Goal: Find specific page/section: Find specific page/section

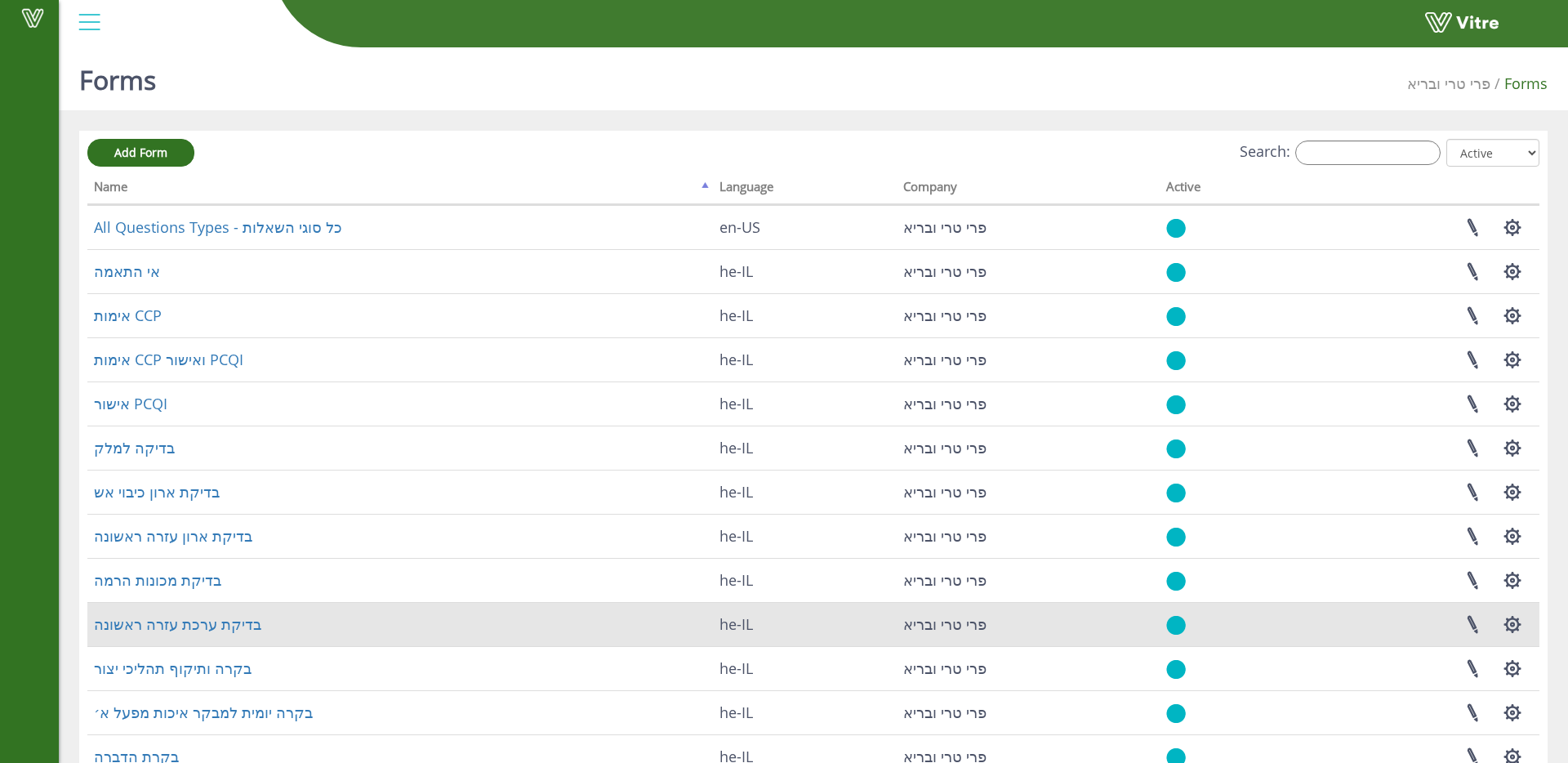
scroll to position [178, 0]
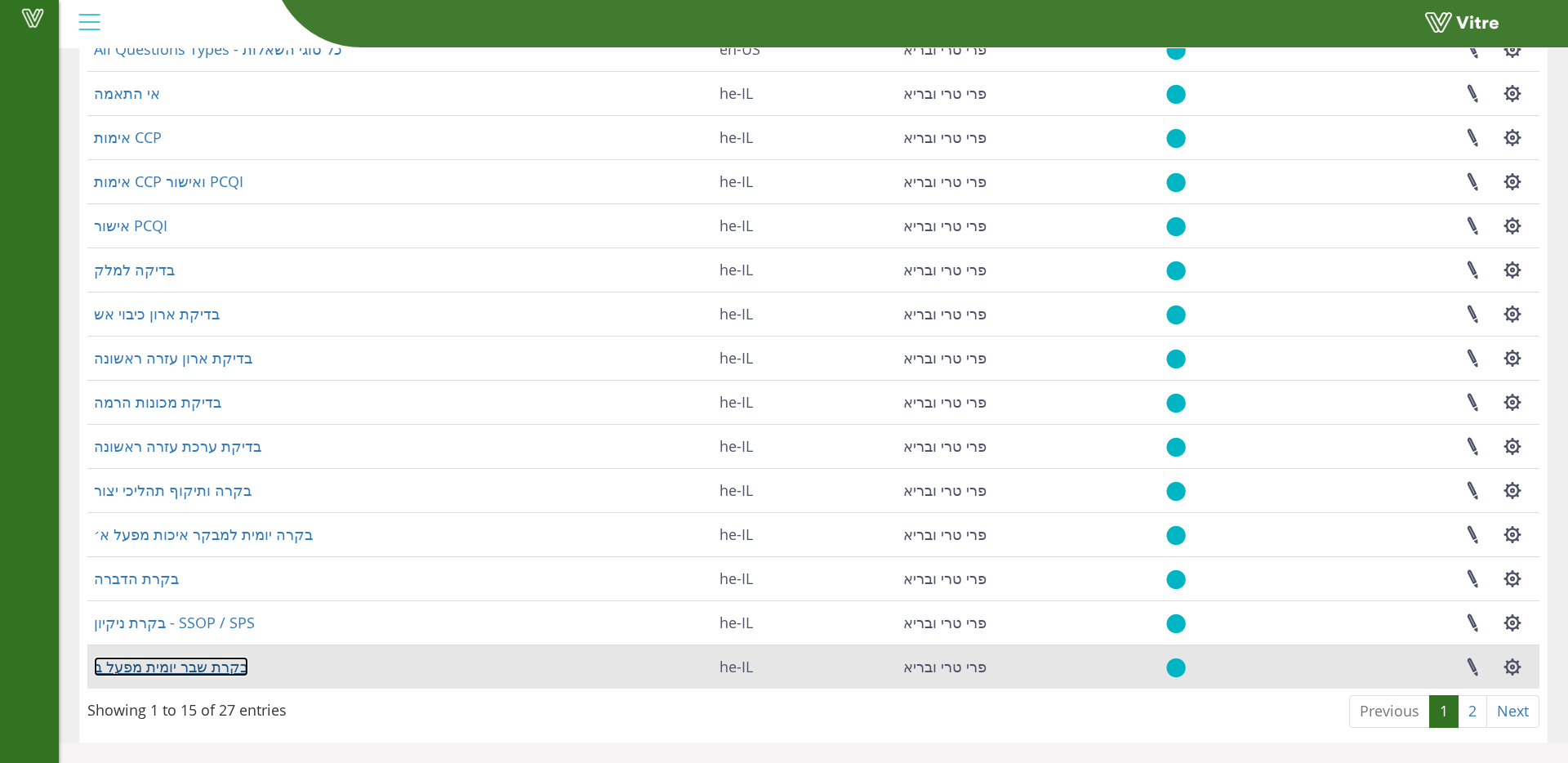
drag, startPoint x: 185, startPoint y: 663, endPoint x: 196, endPoint y: 661, distance: 11.2
click at [185, 663] on link "בקרת שבר יומית מפעל ב" at bounding box center [171, 667] width 154 height 19
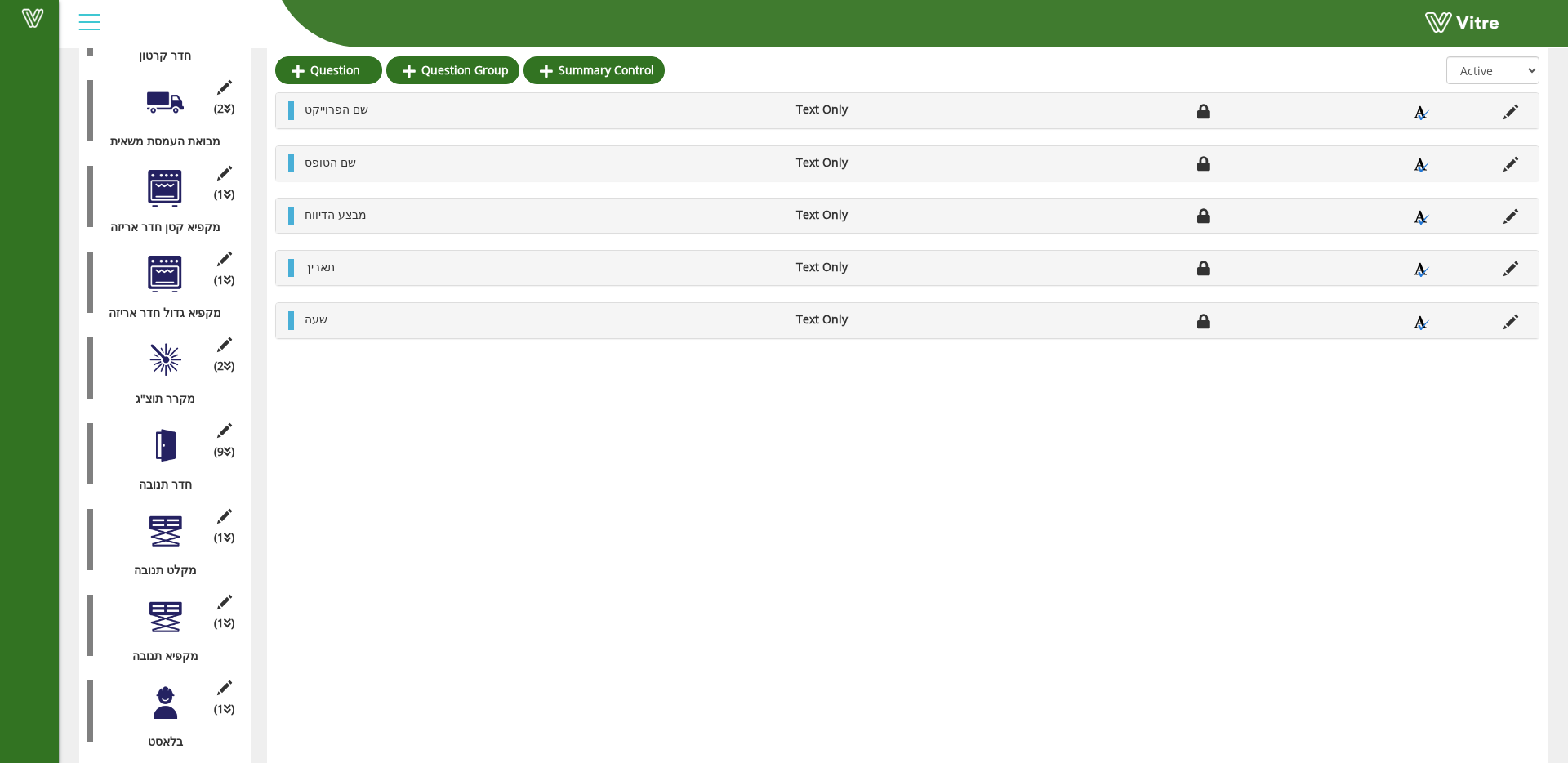
scroll to position [1301, 0]
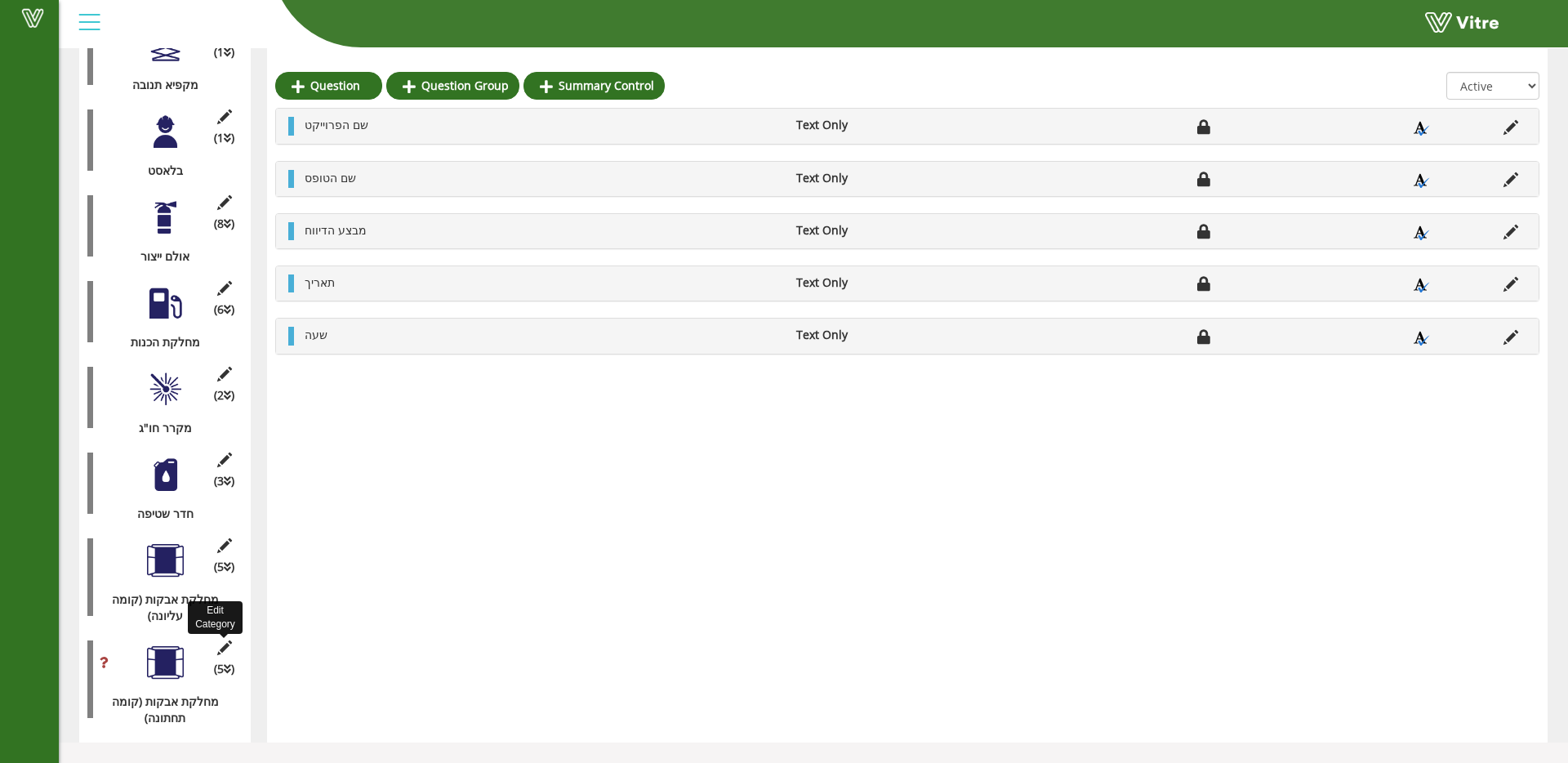
click at [219, 650] on icon at bounding box center [223, 647] width 20 height 15
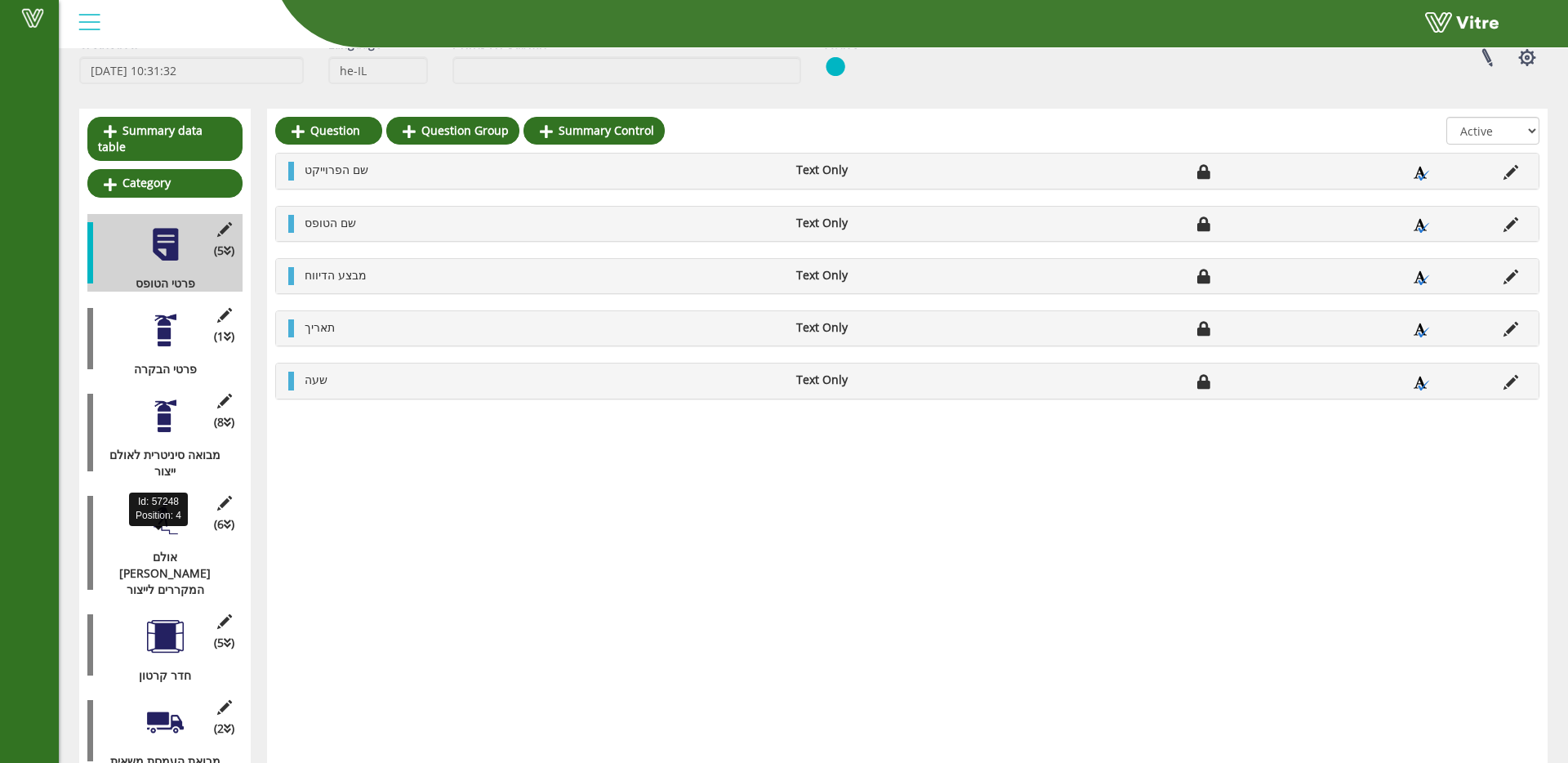
scroll to position [1301, 0]
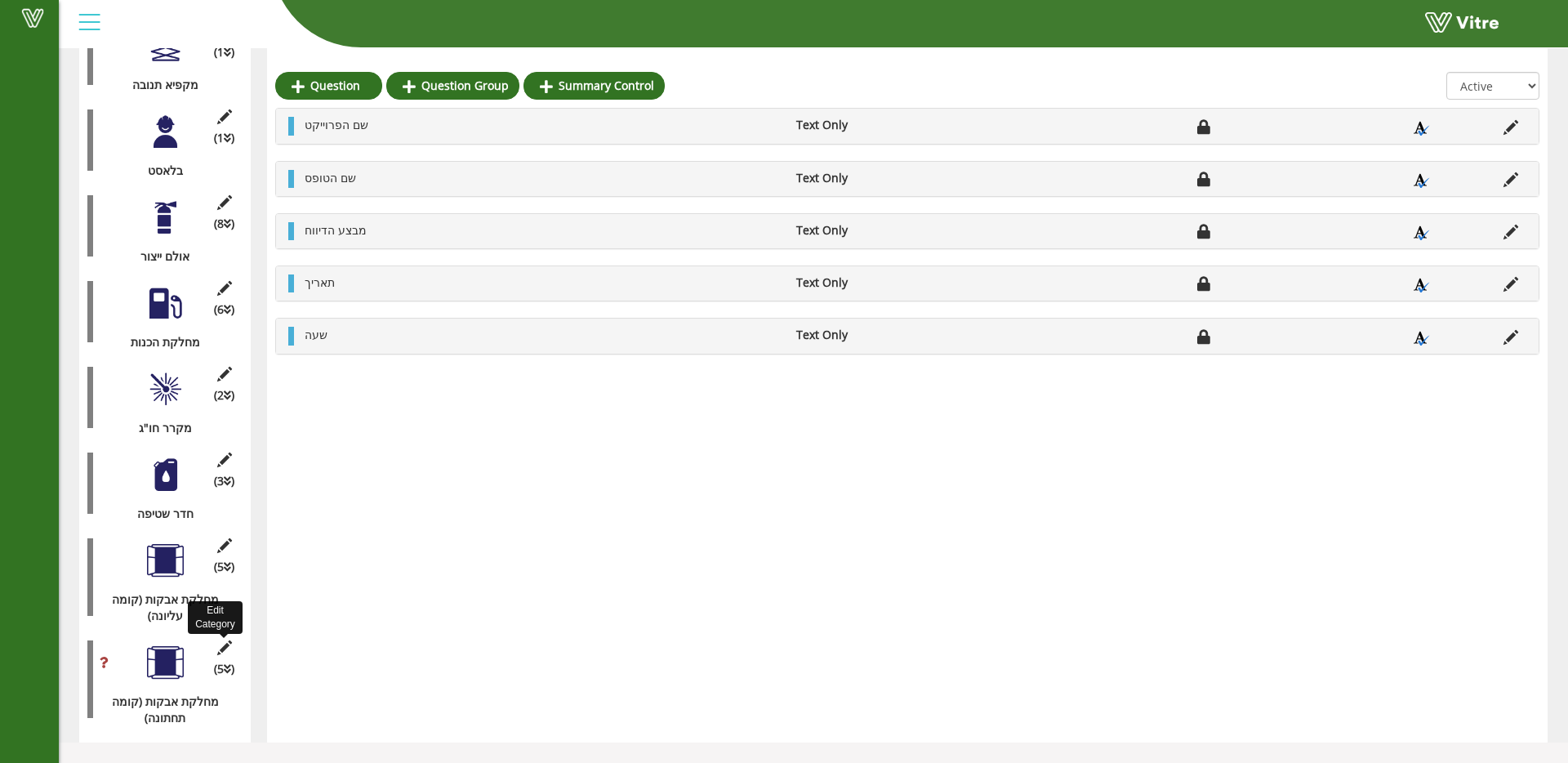
click at [230, 645] on icon at bounding box center [223, 647] width 20 height 15
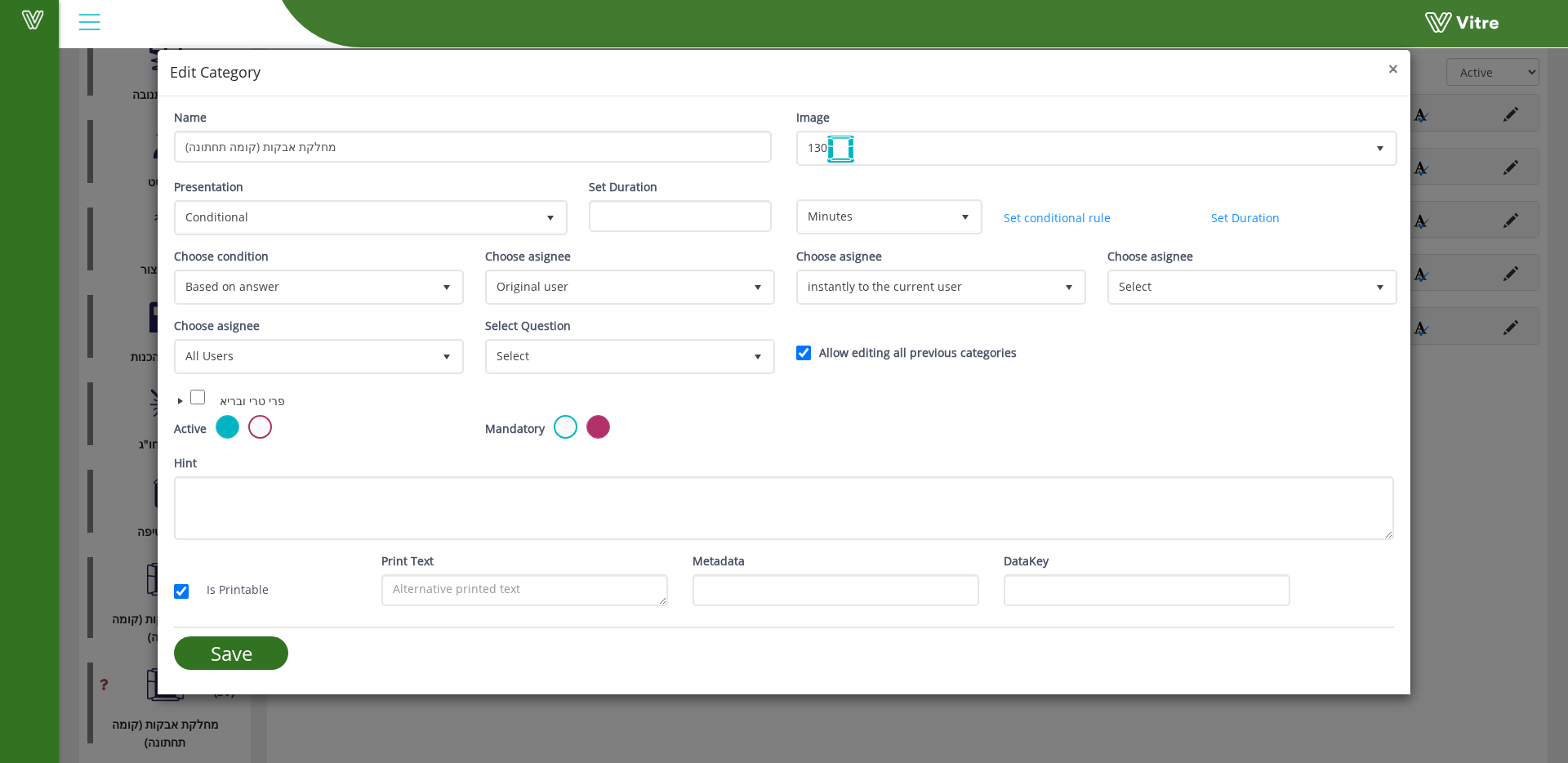
click at [1393, 66] on span "×" at bounding box center [1393, 68] width 10 height 23
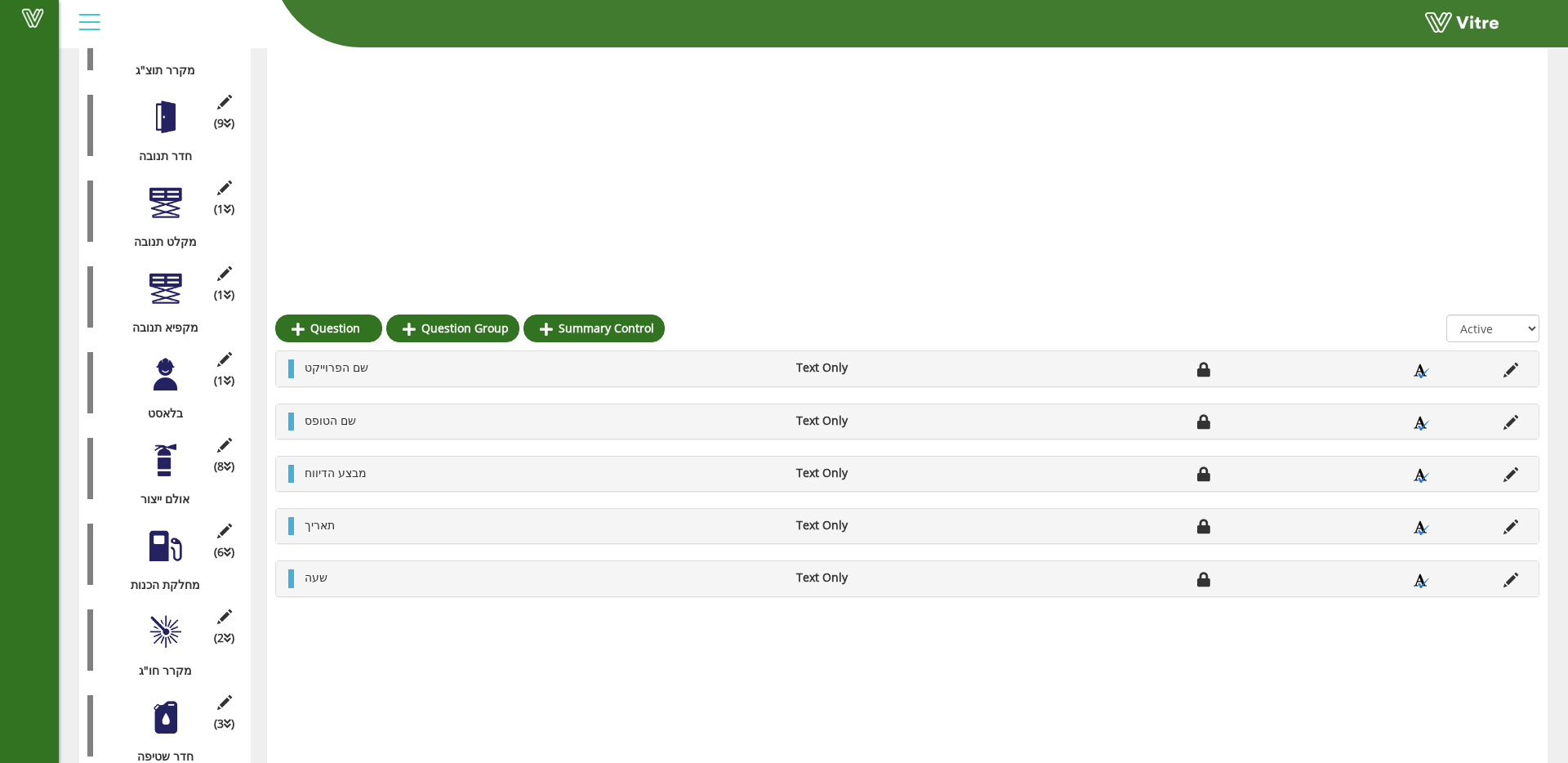
scroll to position [1301, 0]
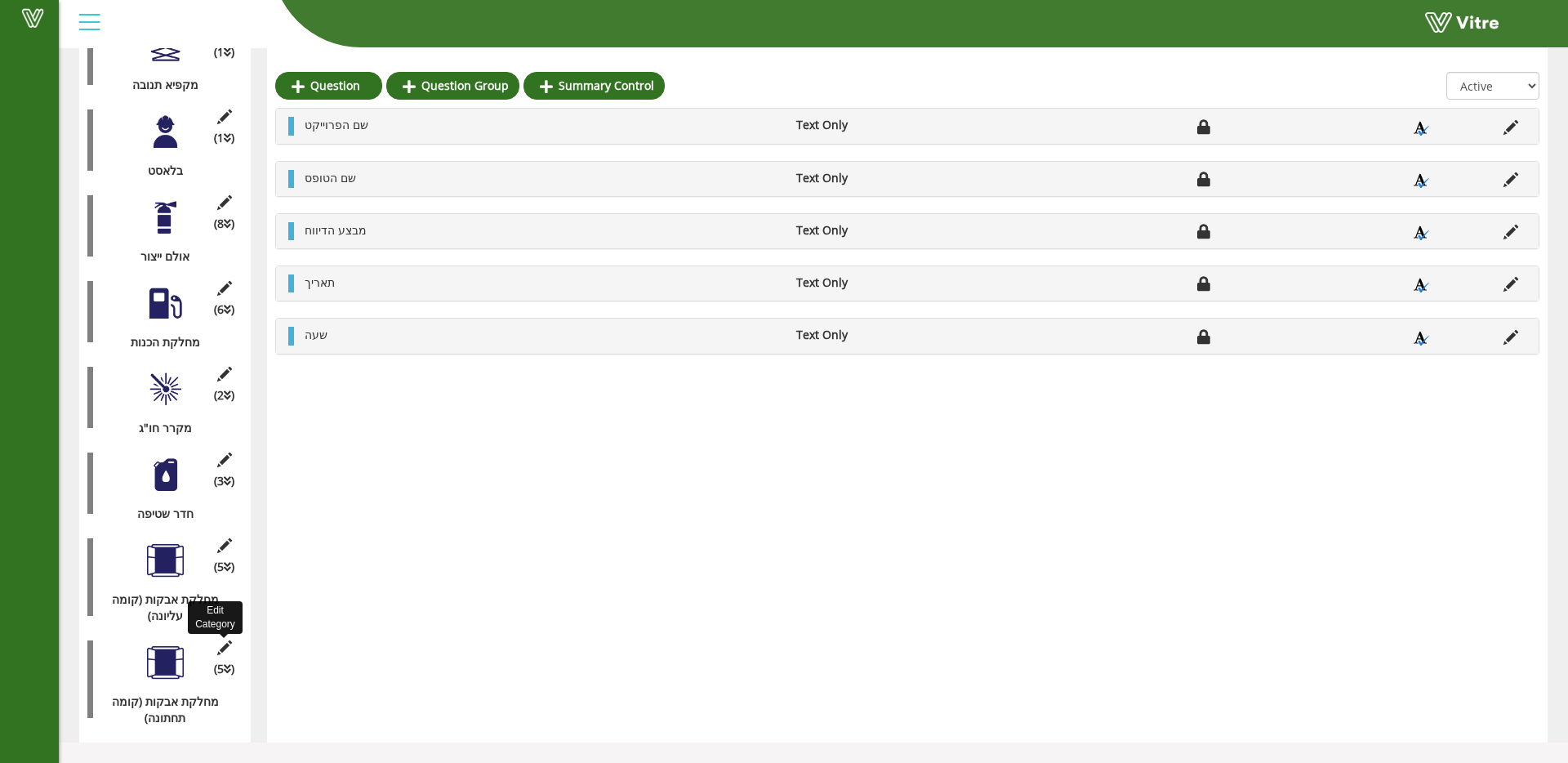
click at [215, 651] on icon at bounding box center [223, 647] width 20 height 15
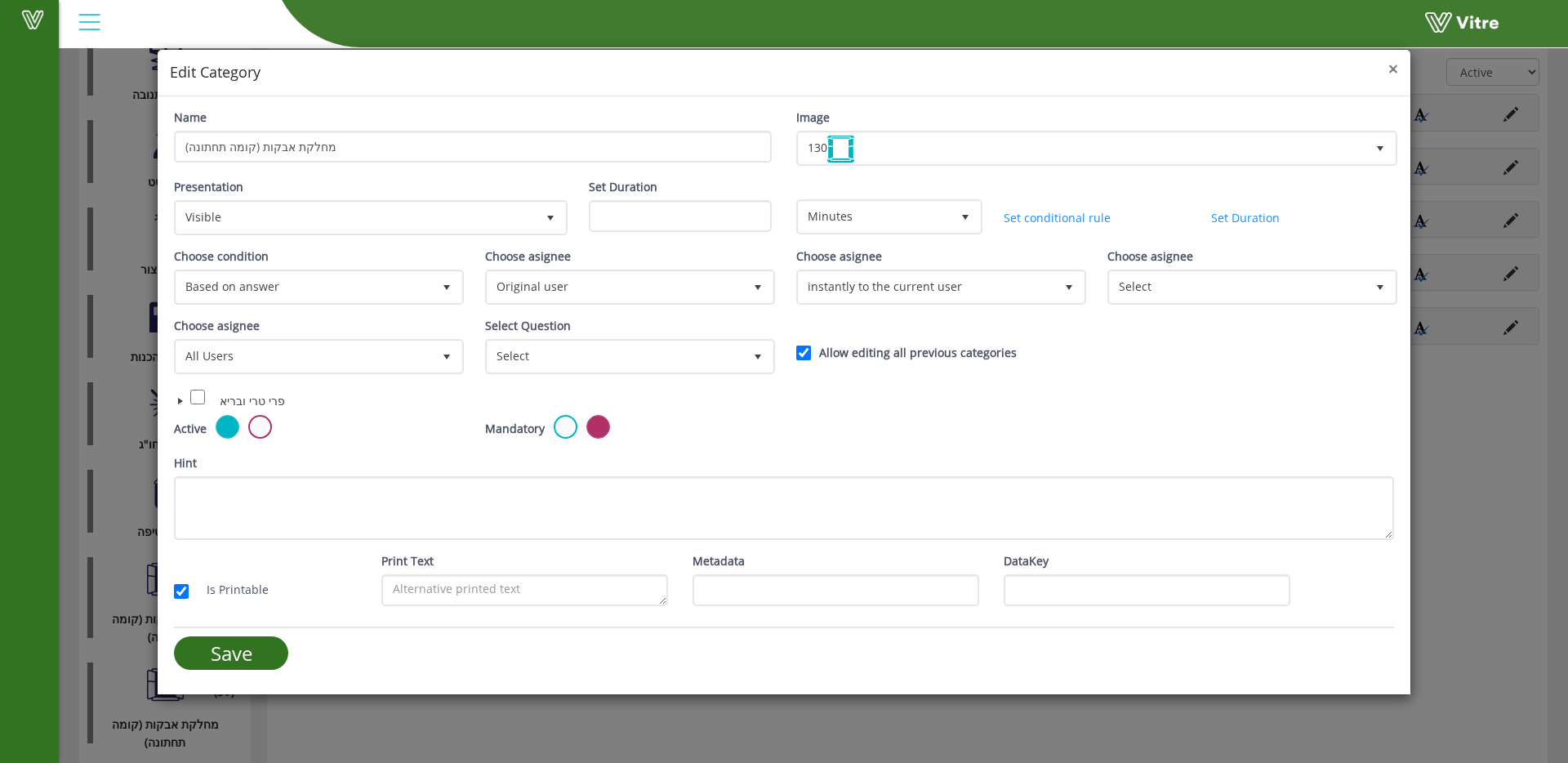
click at [1390, 67] on span "×" at bounding box center [1393, 68] width 10 height 23
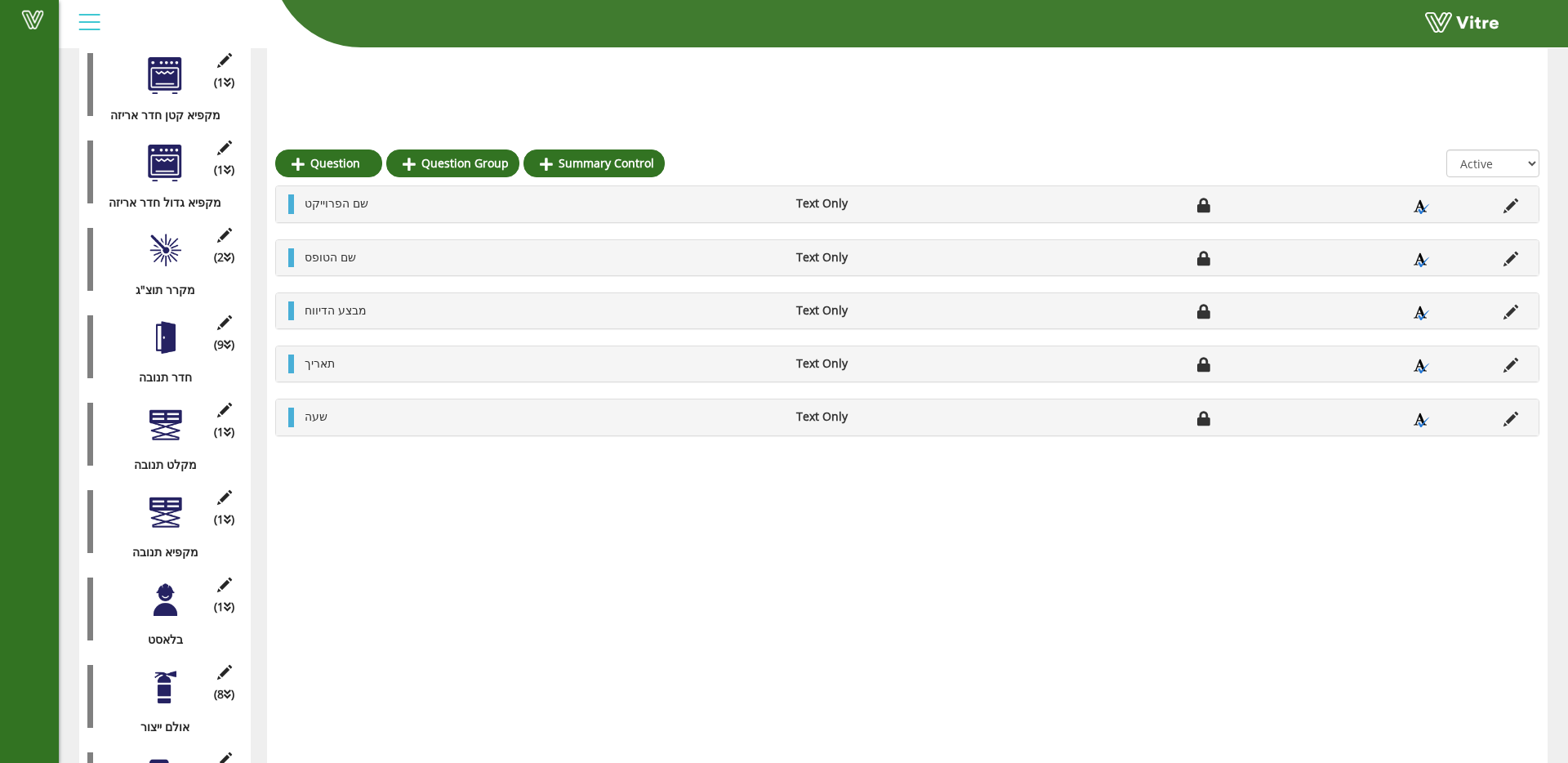
scroll to position [0, 0]
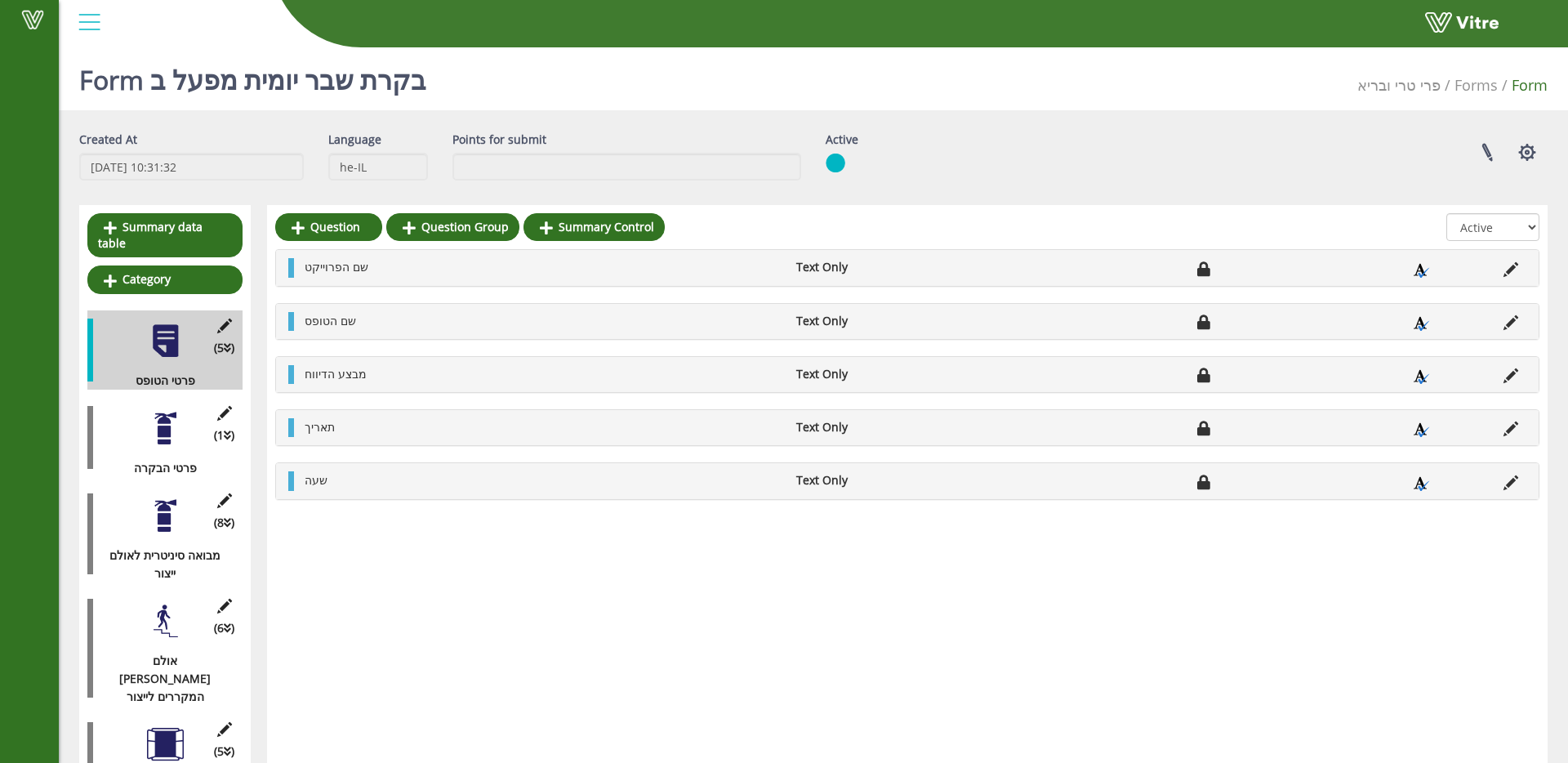
click at [153, 410] on div at bounding box center [166, 429] width 37 height 37
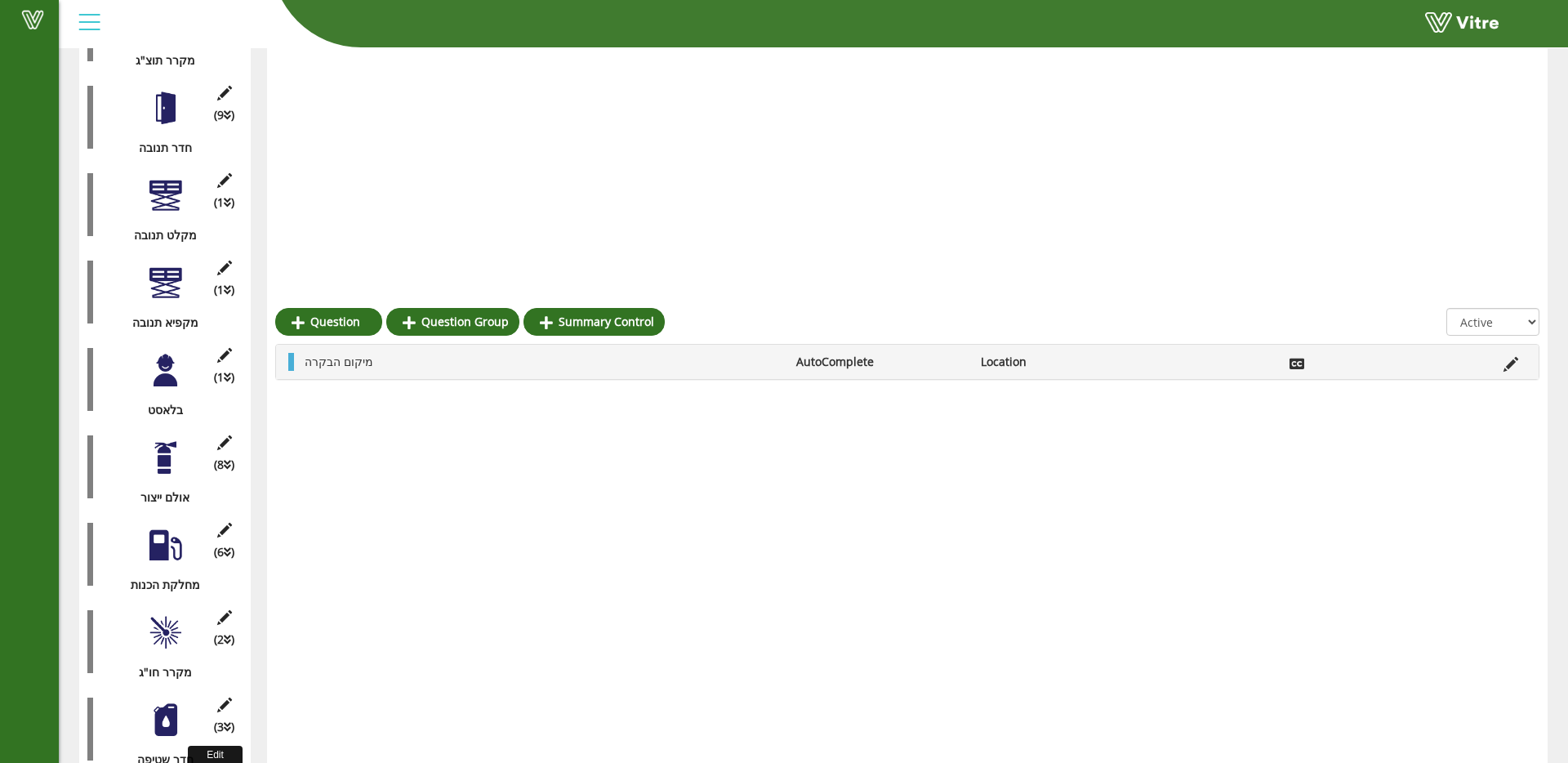
scroll to position [1325, 0]
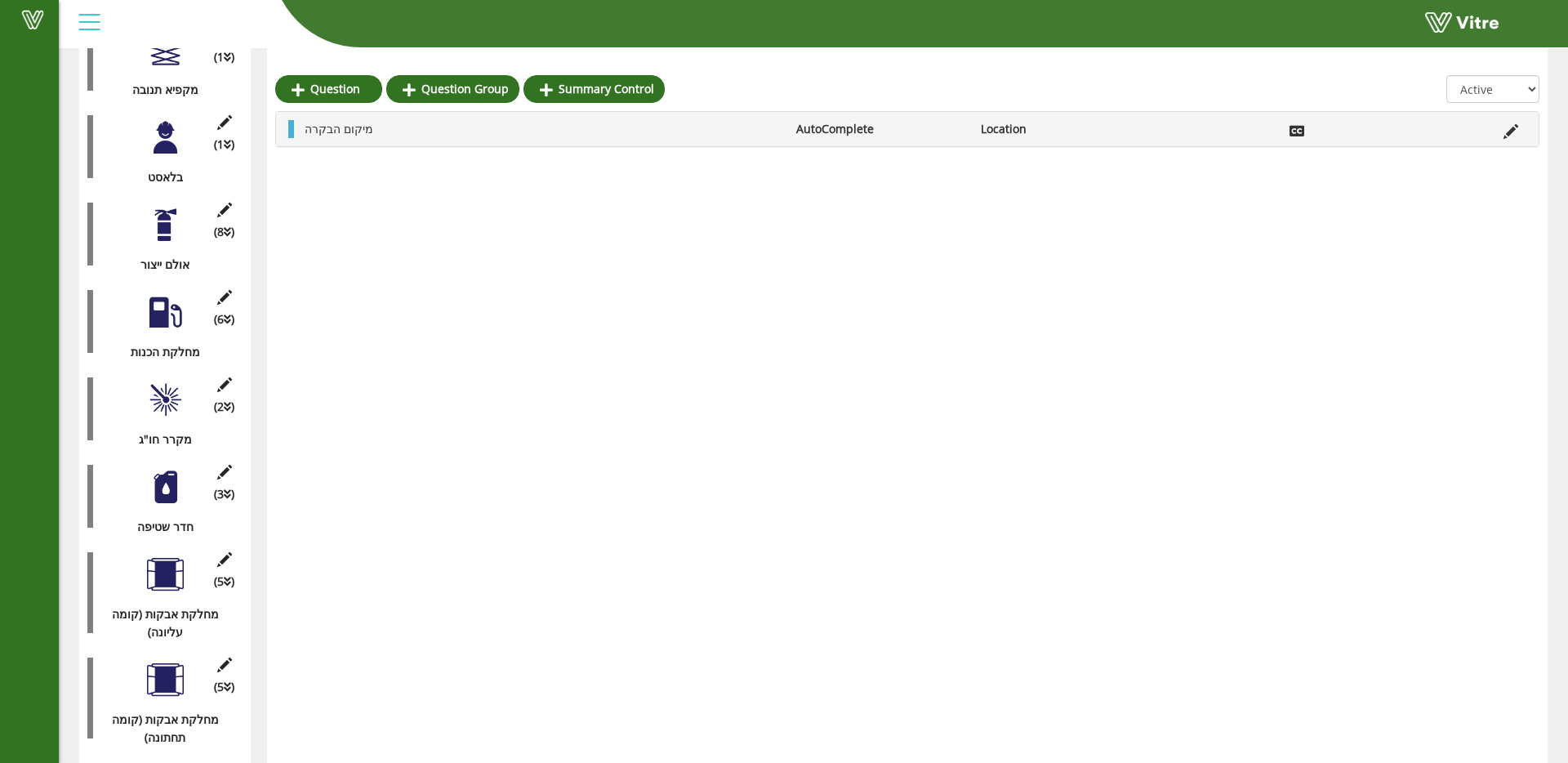
click at [154, 686] on div at bounding box center [166, 681] width 37 height 37
